Goal: Information Seeking & Learning: Learn about a topic

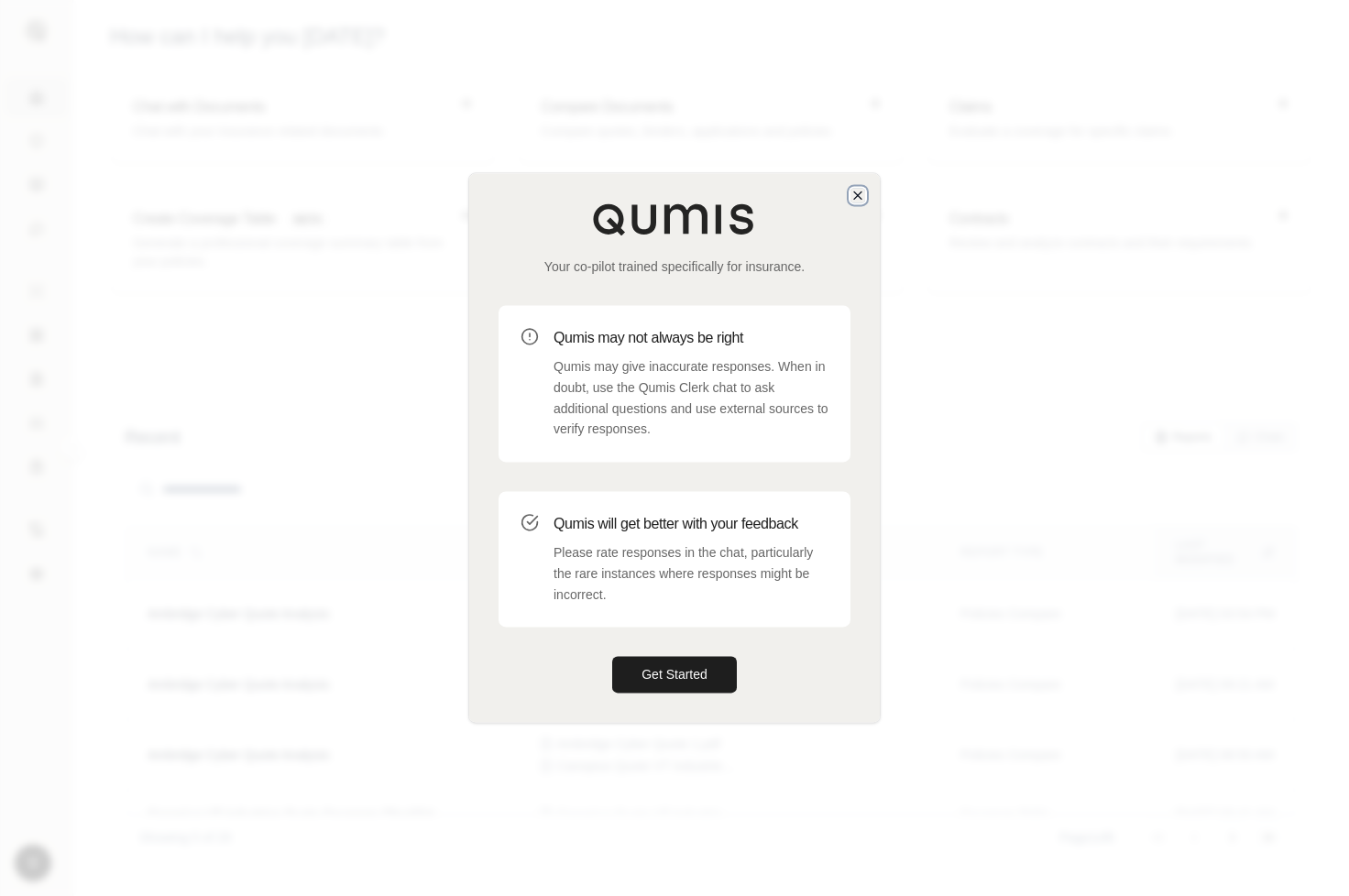
click at [858, 191] on icon "button" at bounding box center [857, 195] width 15 height 15
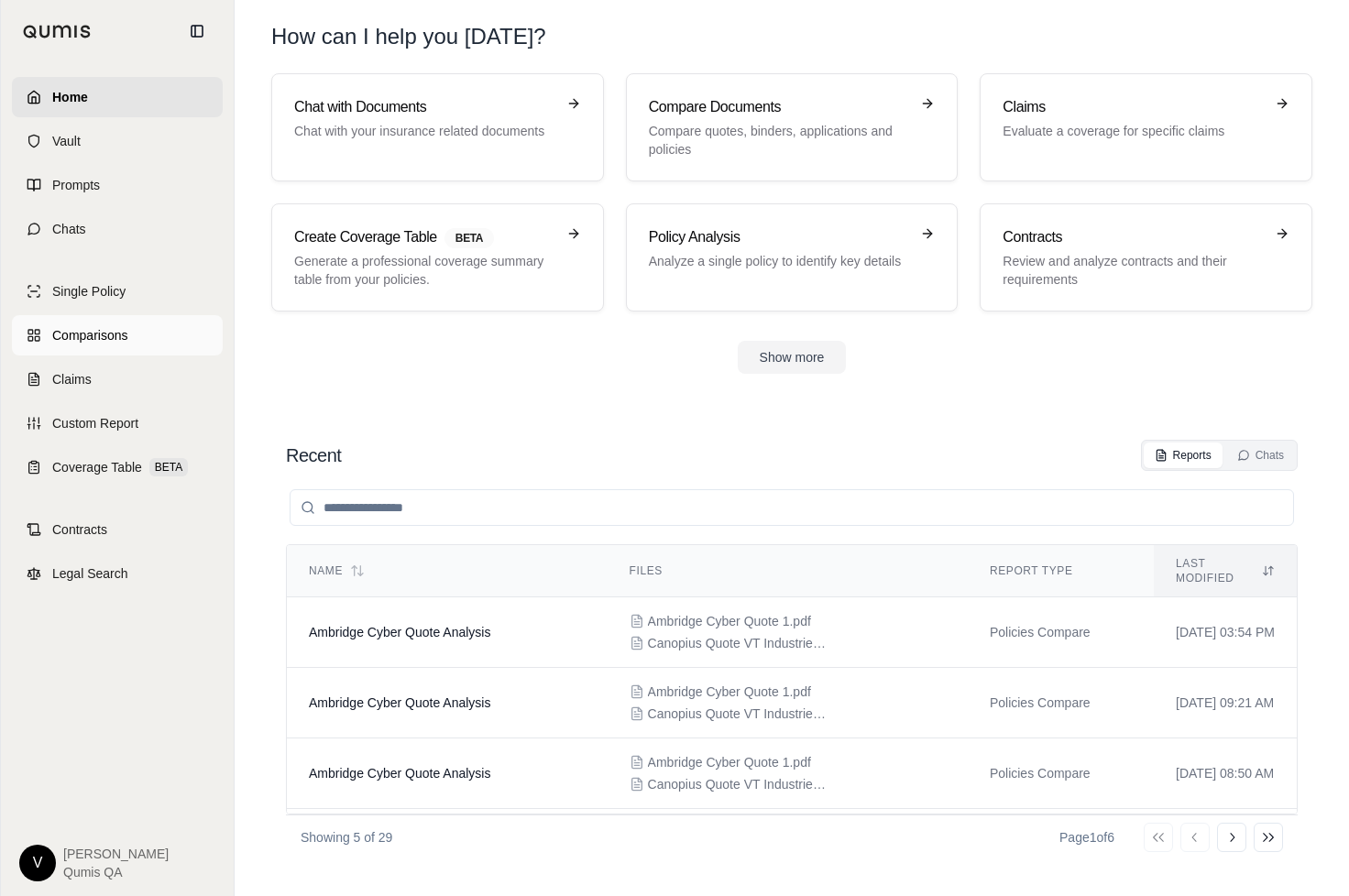
click at [95, 337] on span "Comparisons" at bounding box center [90, 335] width 75 height 19
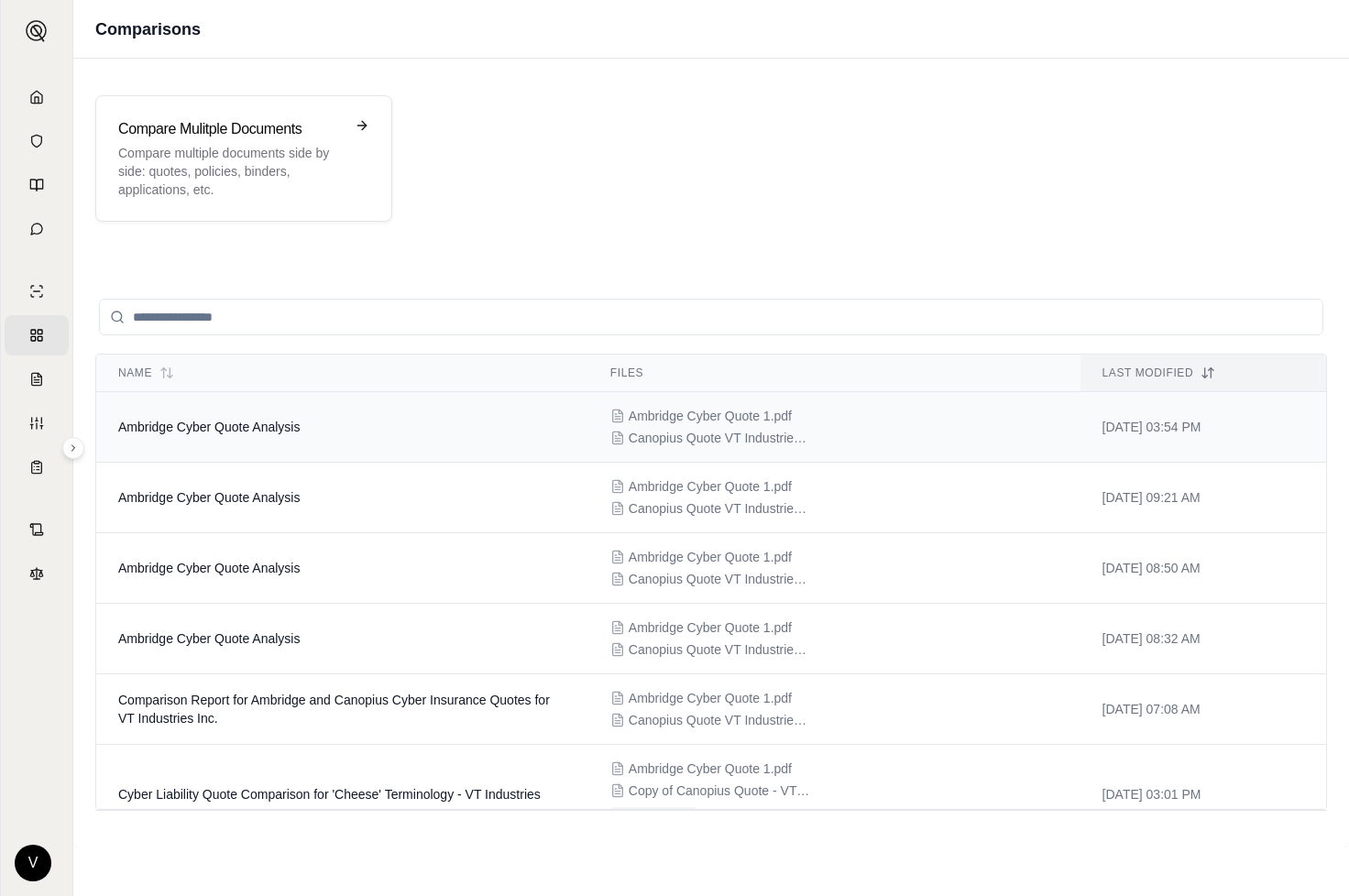
click at [249, 427] on span "Ambridge Cyber Quote Analysis" at bounding box center [209, 427] width 181 height 15
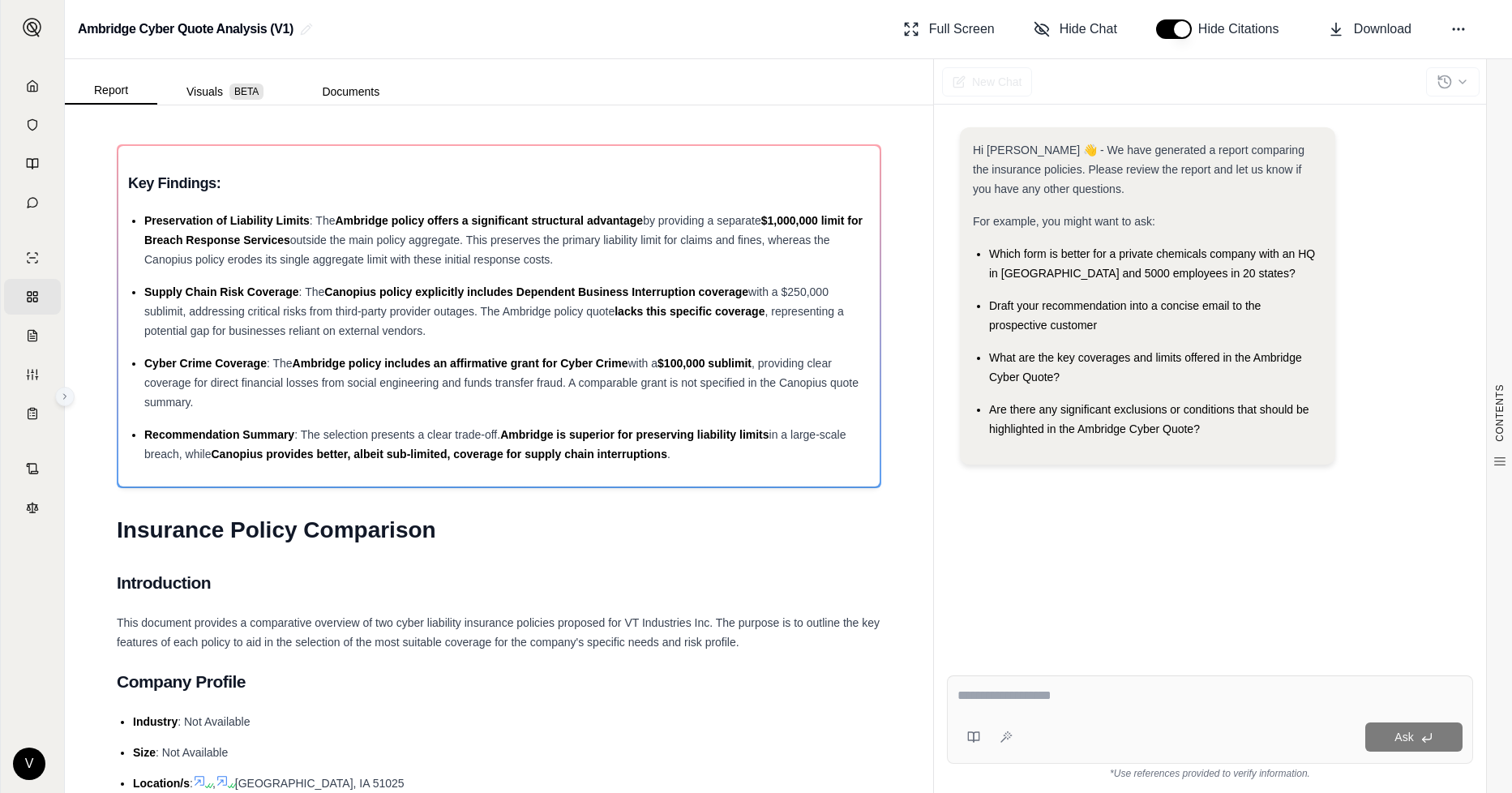
click at [65, 400] on icon at bounding box center [64, 396] width 10 height 10
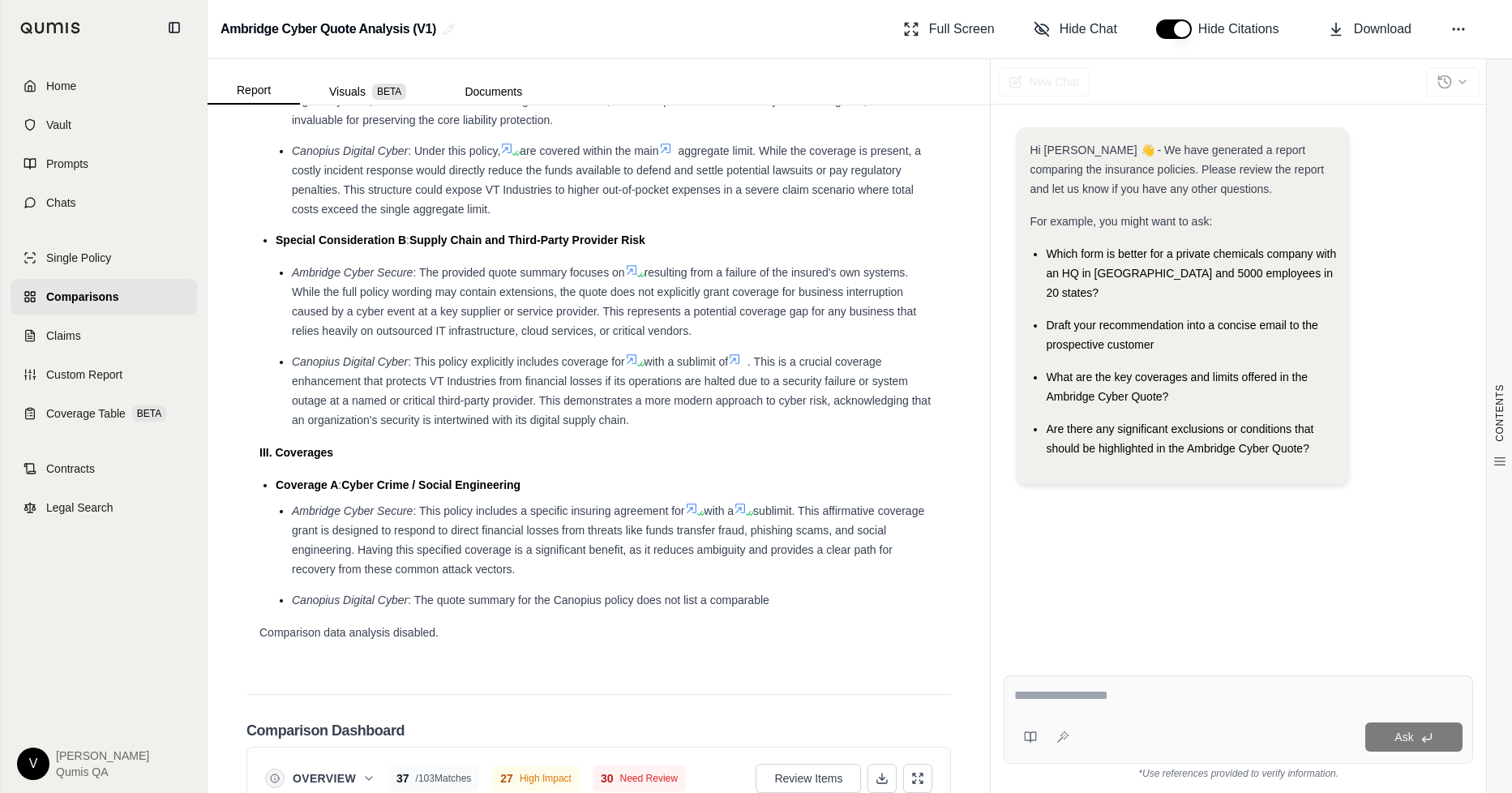
scroll to position [1636, 0]
